Goal: Check status: Check status

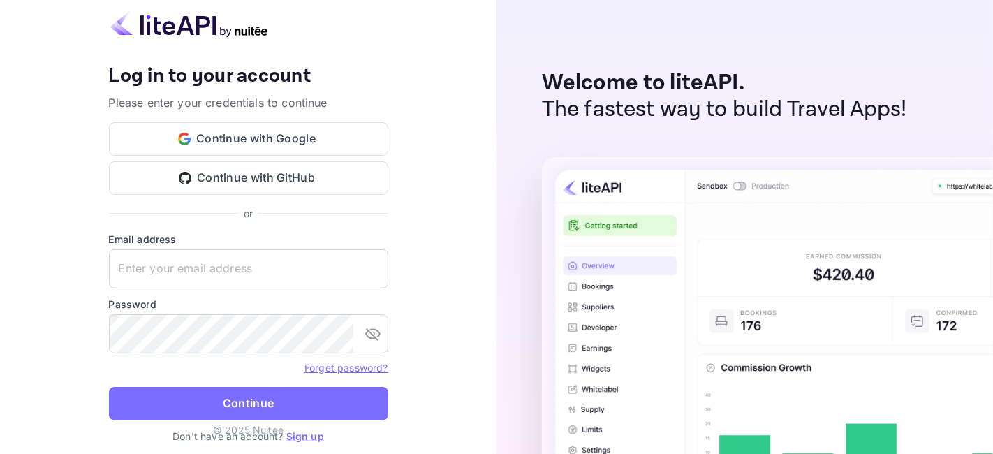
type input "[EMAIL_ADDRESS][DOMAIN_NAME]"
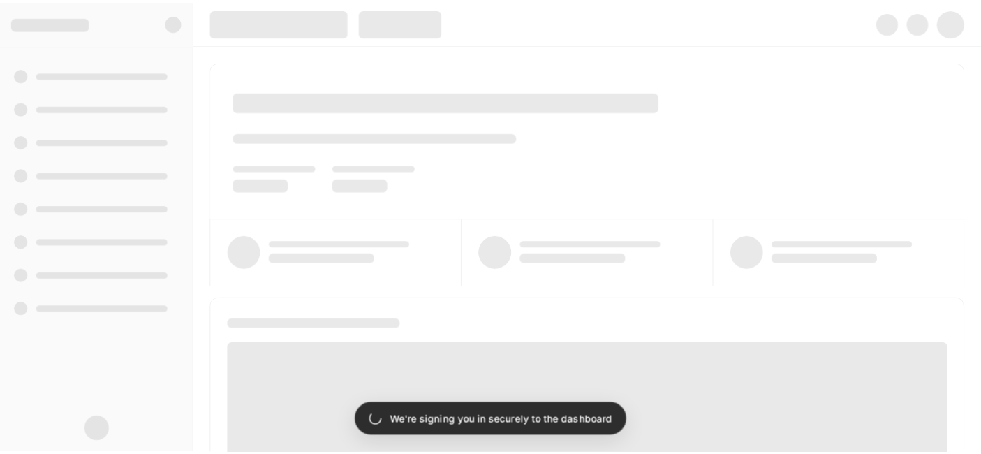
scroll to position [154, 0]
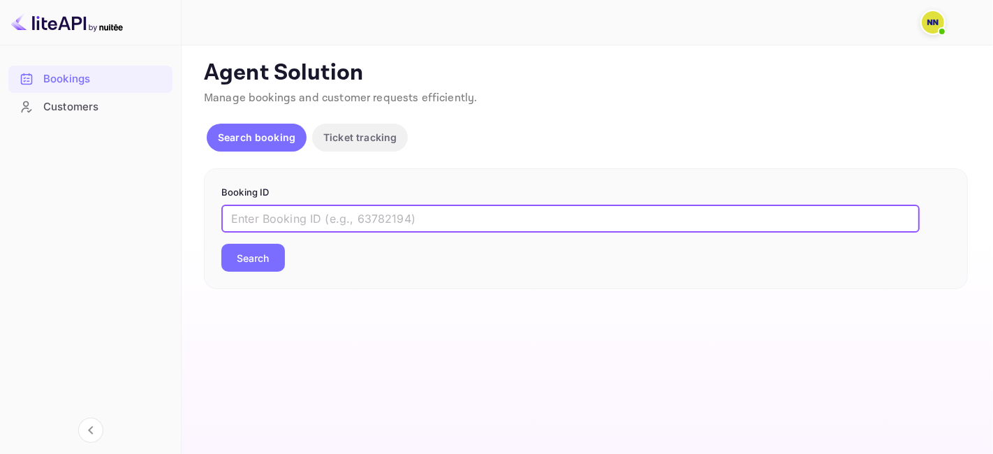
click at [267, 219] on input "text" at bounding box center [570, 219] width 698 height 28
paste input "8280638"
type input "8280638"
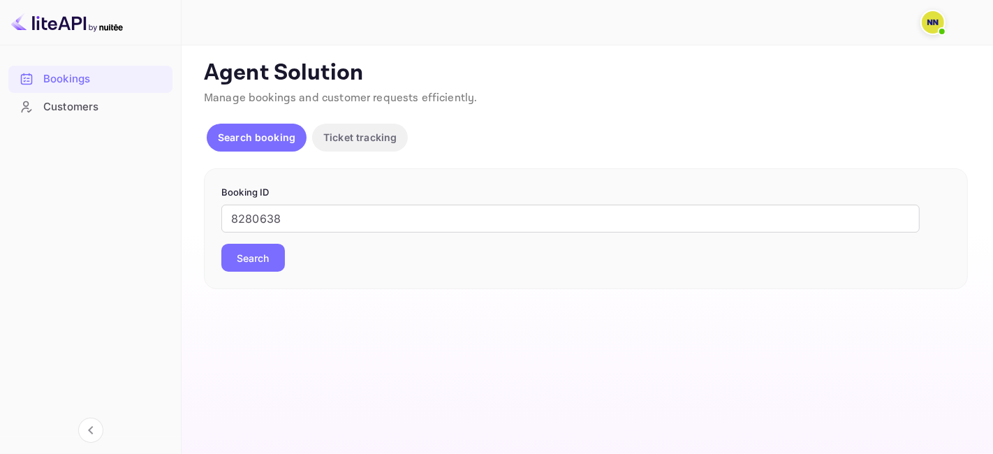
click at [265, 250] on button "Search" at bounding box center [253, 258] width 64 height 28
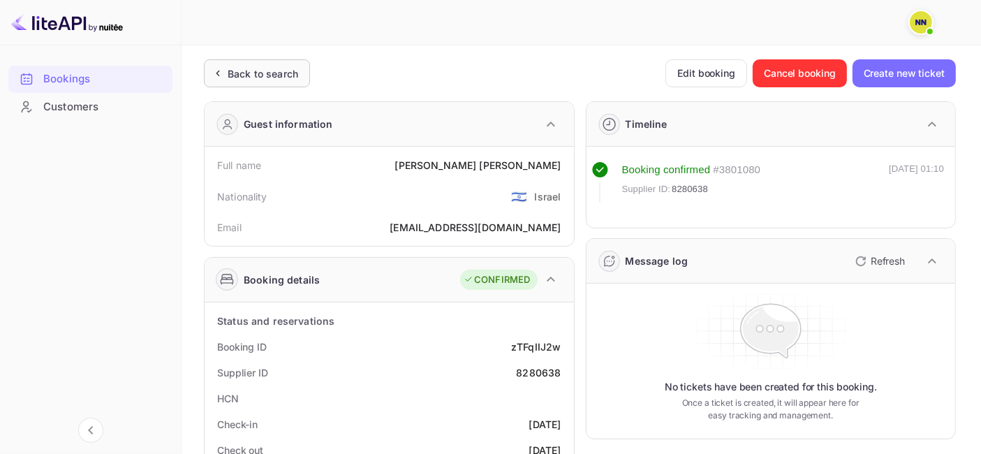
click at [259, 63] on div "Back to search" at bounding box center [257, 73] width 106 height 28
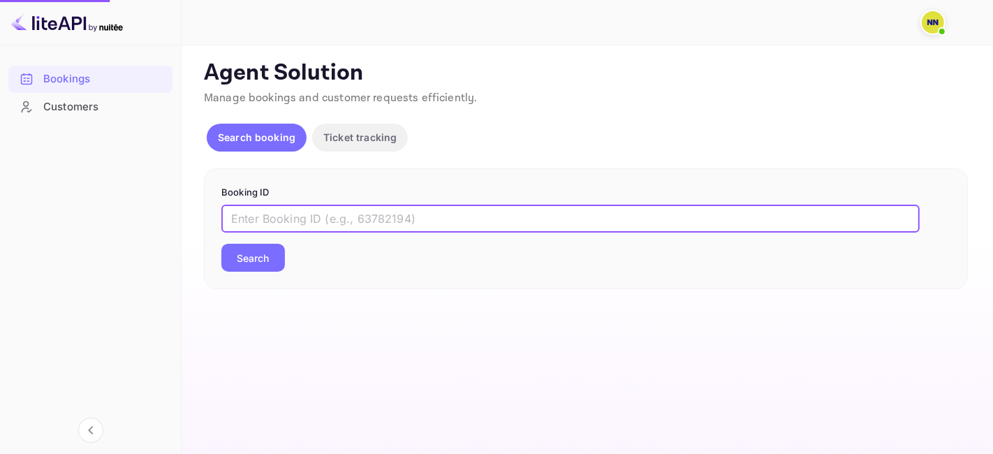
click at [263, 214] on input "text" at bounding box center [570, 219] width 698 height 28
paste input "7235354"
type input "7235354"
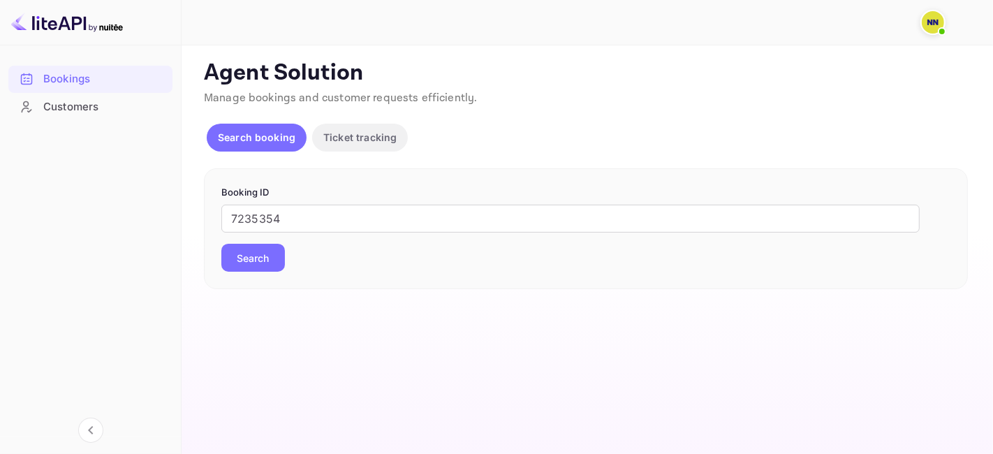
click at [253, 258] on button "Search" at bounding box center [253, 258] width 64 height 28
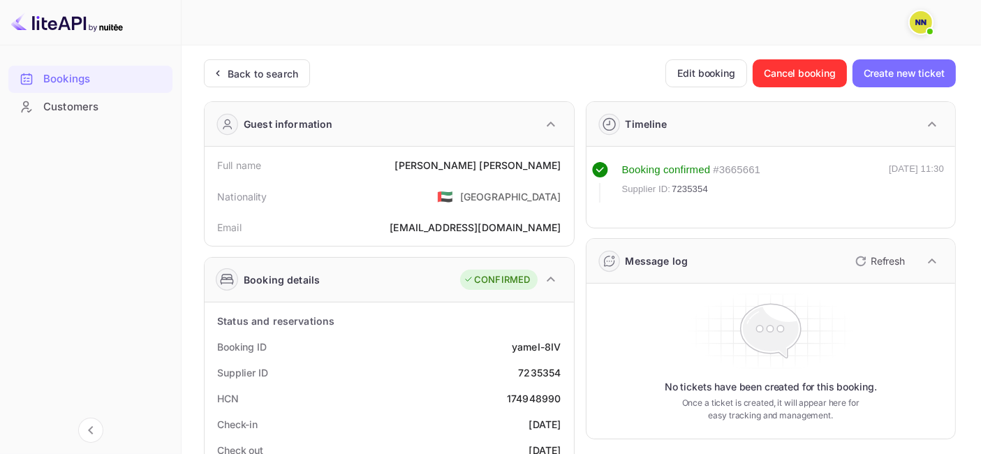
click at [522, 399] on div "174948990" at bounding box center [534, 398] width 54 height 15
copy div "174948990"
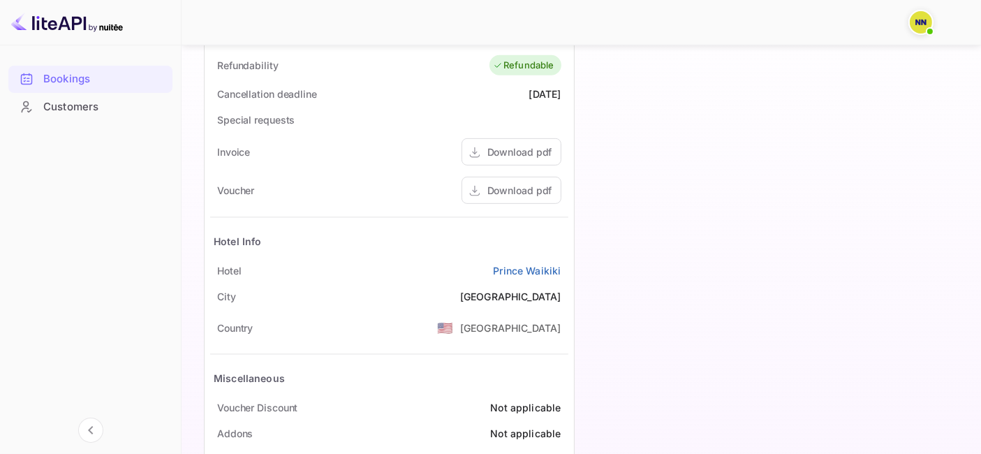
scroll to position [620, 0]
